Goal: Answer question/provide support

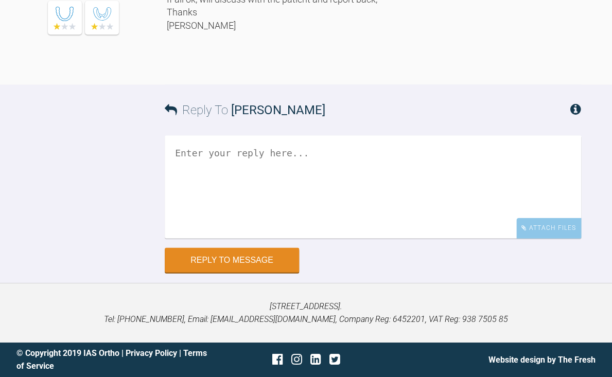
scroll to position [4449, 0]
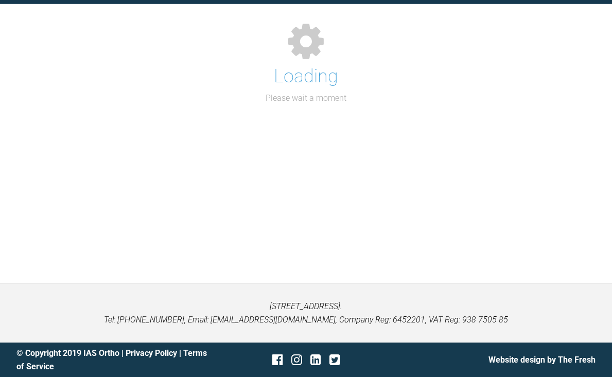
scroll to position [113, 0]
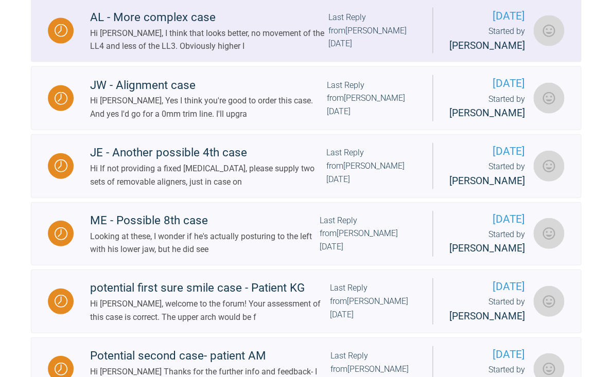
click at [190, 27] on div "AL - More complex case" at bounding box center [209, 17] width 238 height 19
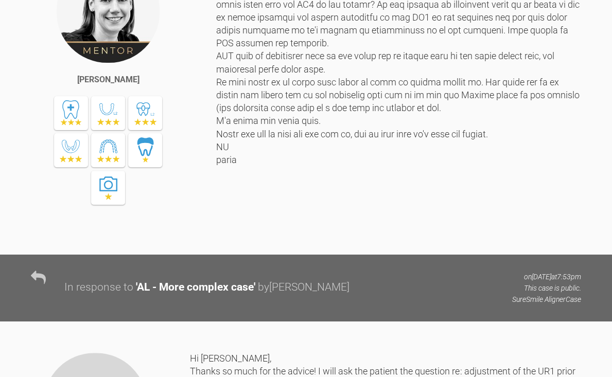
scroll to position [873, 0]
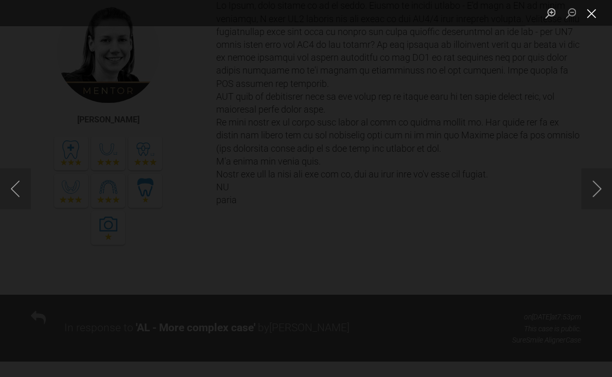
click at [591, 12] on button "Close lightbox" at bounding box center [591, 13] width 21 height 18
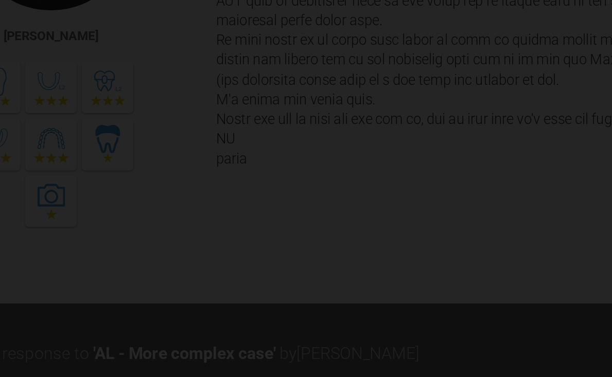
scroll to position [929, 0]
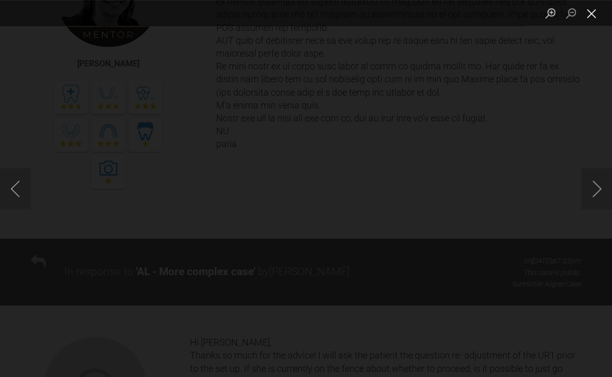
click at [595, 16] on button "Close lightbox" at bounding box center [591, 13] width 21 height 18
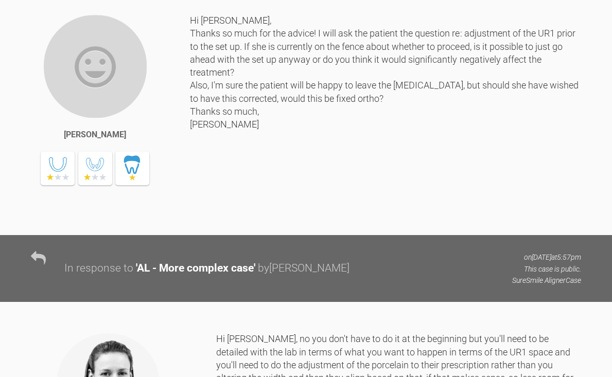
scroll to position [1255, 0]
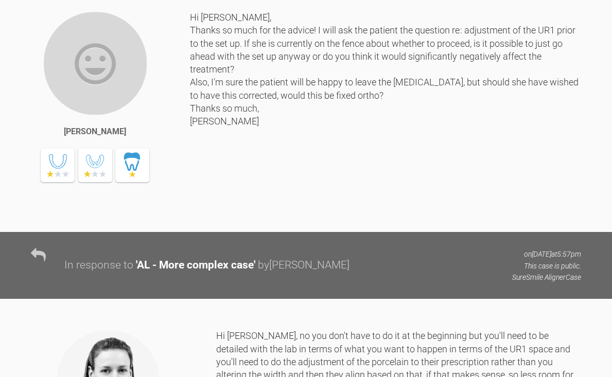
drag, startPoint x: 349, startPoint y: 134, endPoint x: 456, endPoint y: 286, distance: 185.4
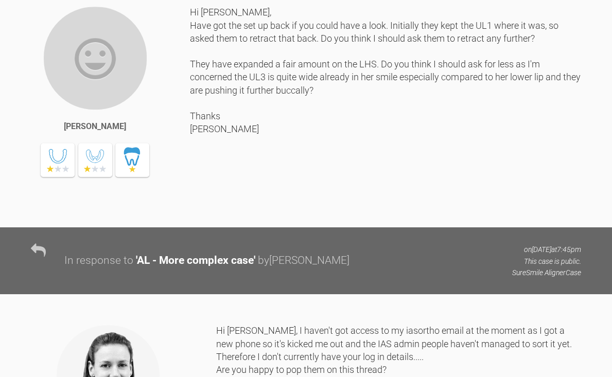
scroll to position [1986, 0]
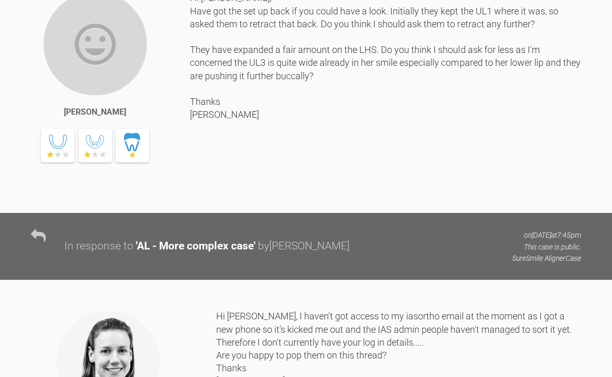
drag, startPoint x: 335, startPoint y: 102, endPoint x: 413, endPoint y: 217, distance: 139.7
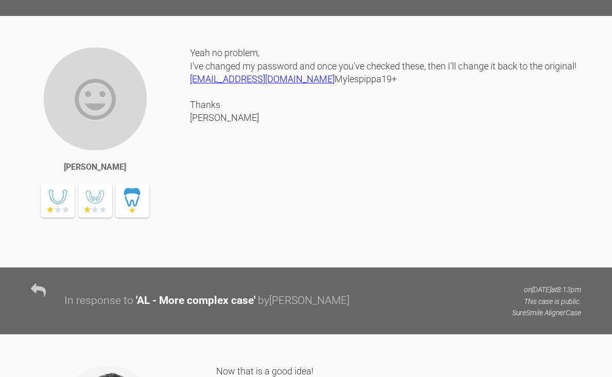
scroll to position [2644, 0]
